Goal: Find specific page/section: Find specific page/section

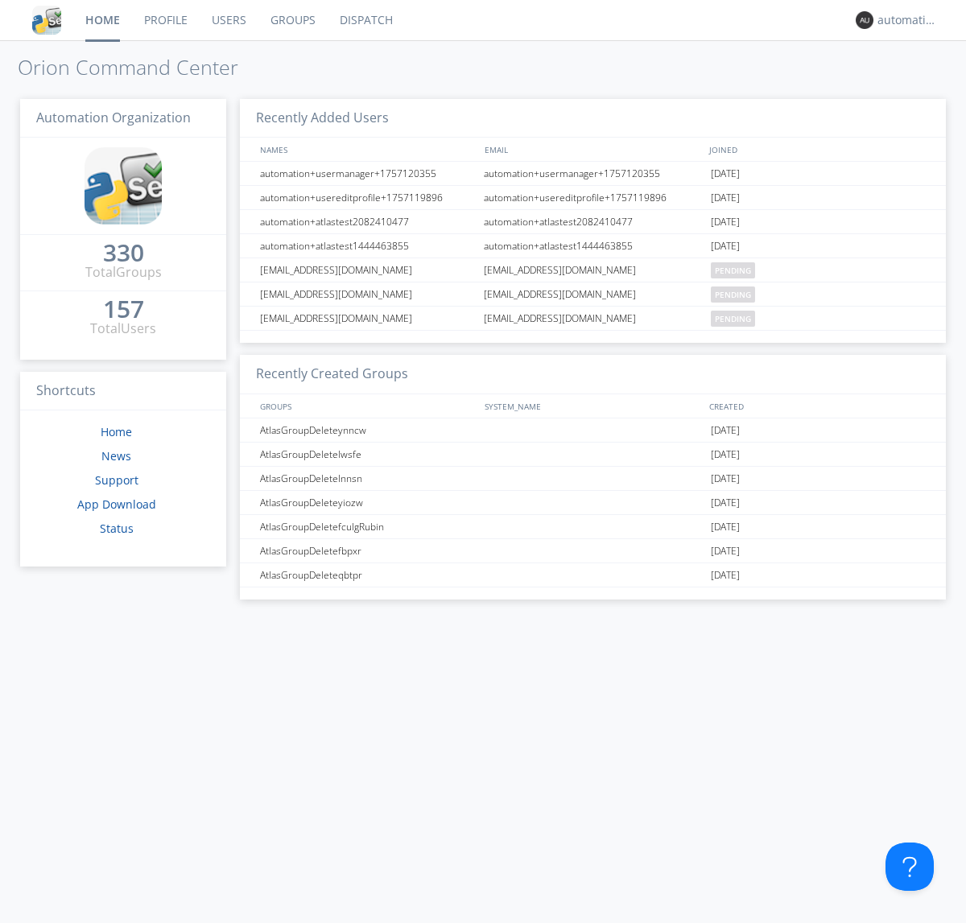
click at [365, 20] on link "Dispatch" at bounding box center [366, 20] width 77 height 40
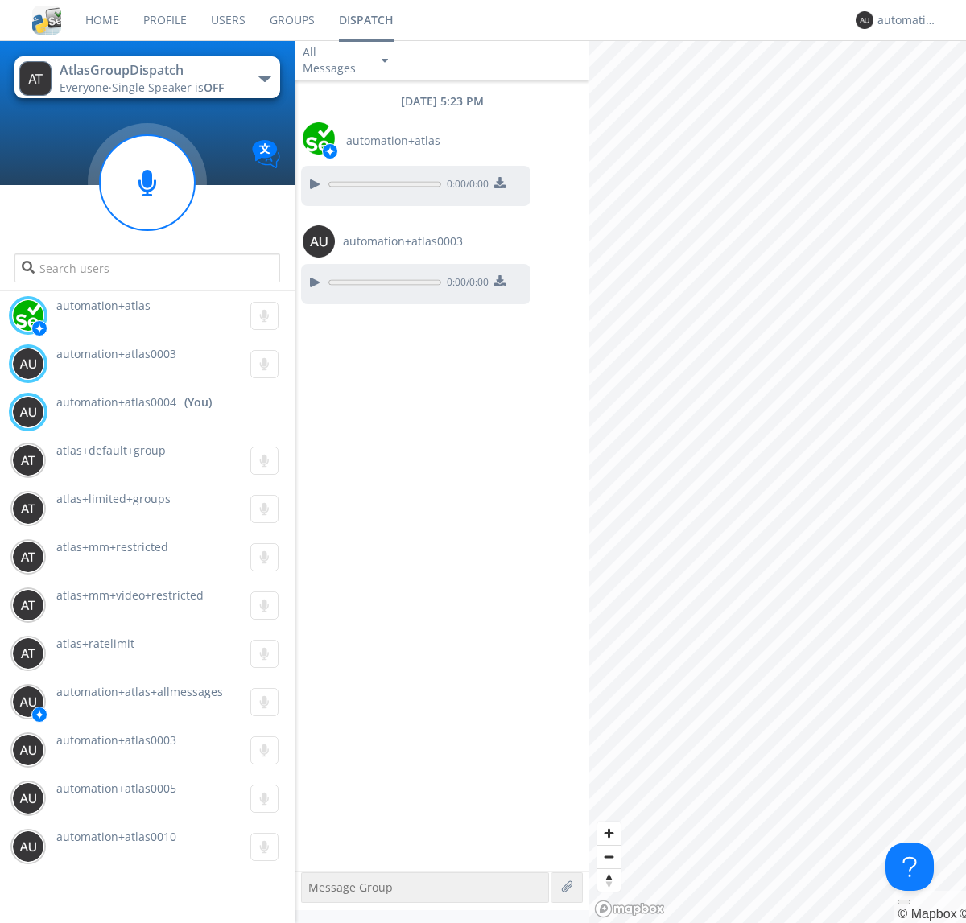
click at [264, 78] on div "button" at bounding box center [264, 79] width 13 height 6
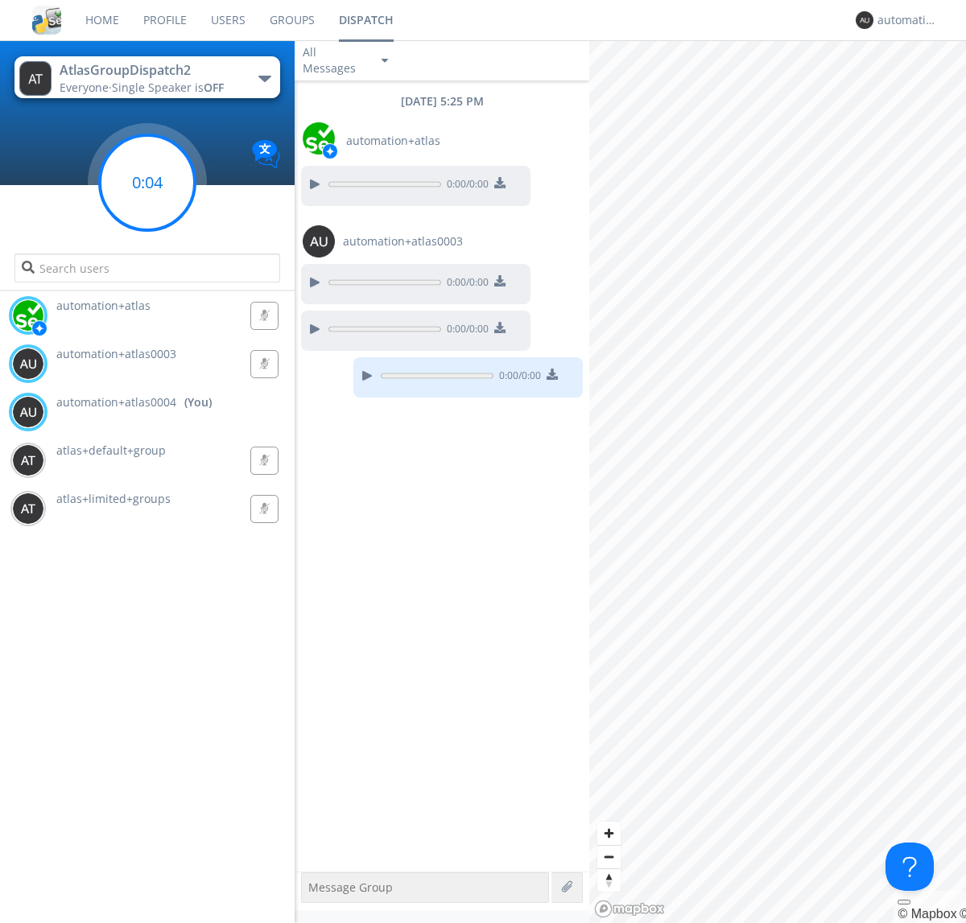
click at [147, 183] on g at bounding box center [147, 182] width 95 height 95
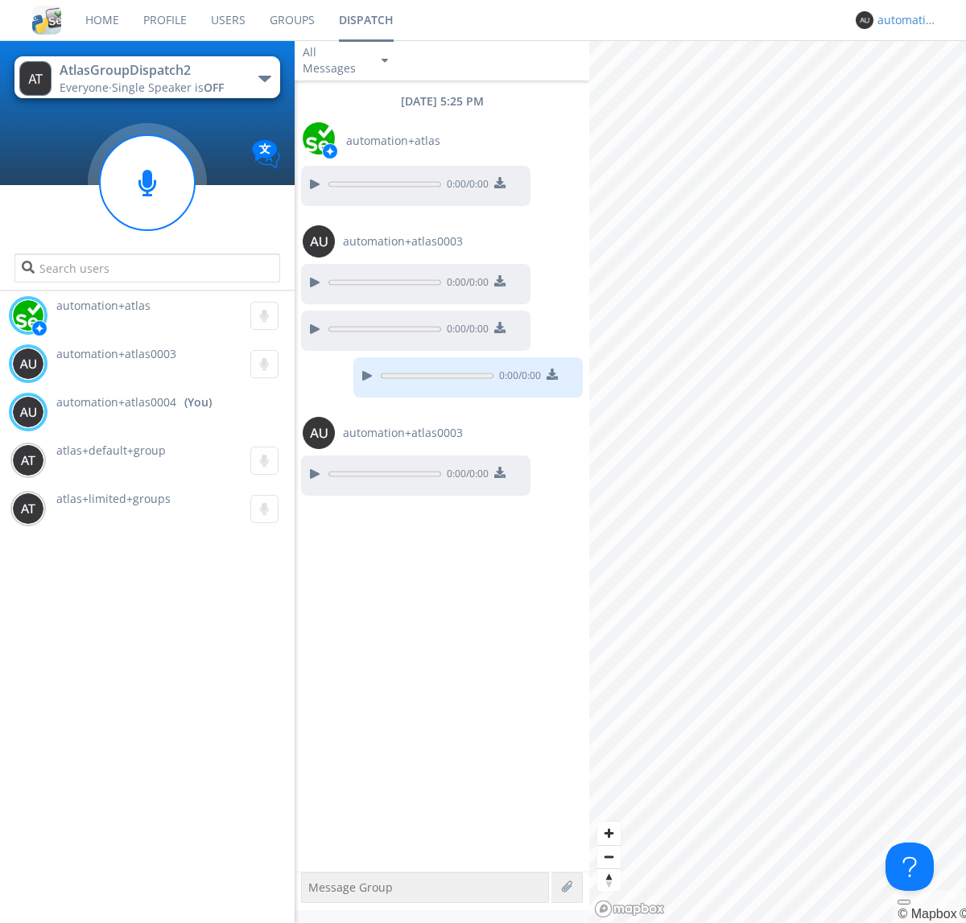
click at [903, 20] on div "automation+atlas0004" at bounding box center [908, 20] width 60 height 16
click at [915, 85] on div "Log Out" at bounding box center [915, 85] width 83 height 29
